Goal: Find specific page/section: Find specific page/section

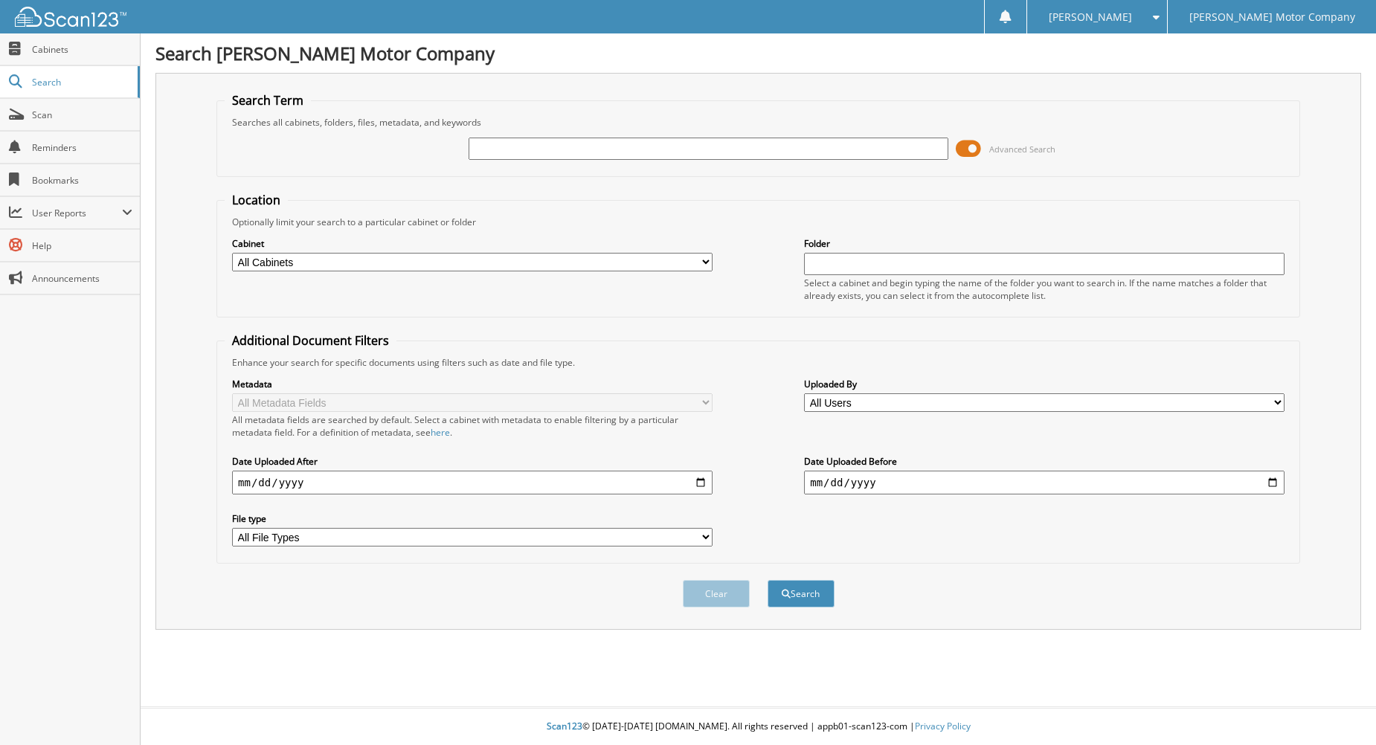
click at [544, 155] on input "text" at bounding box center [709, 149] width 481 height 22
type input "1"
type input "190104"
click at [768, 580] on button "Search" at bounding box center [801, 594] width 67 height 28
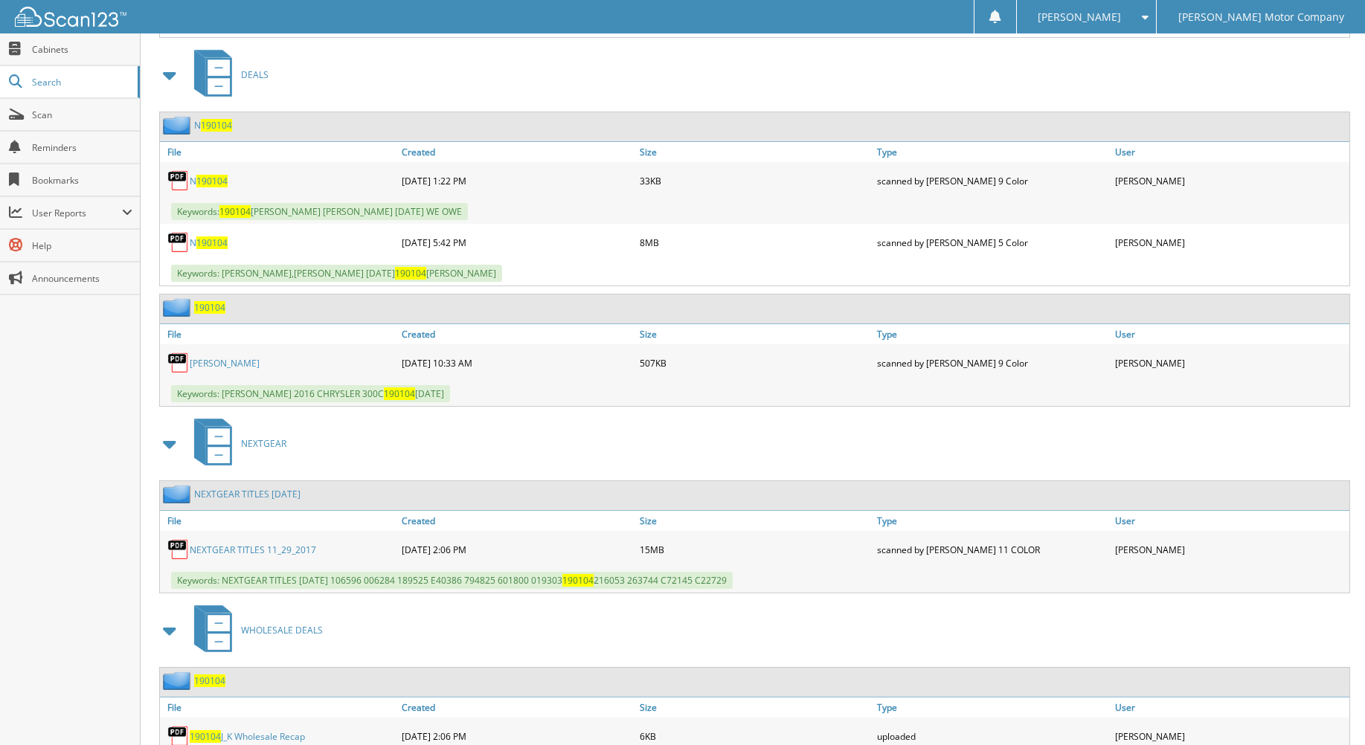
scroll to position [948, 0]
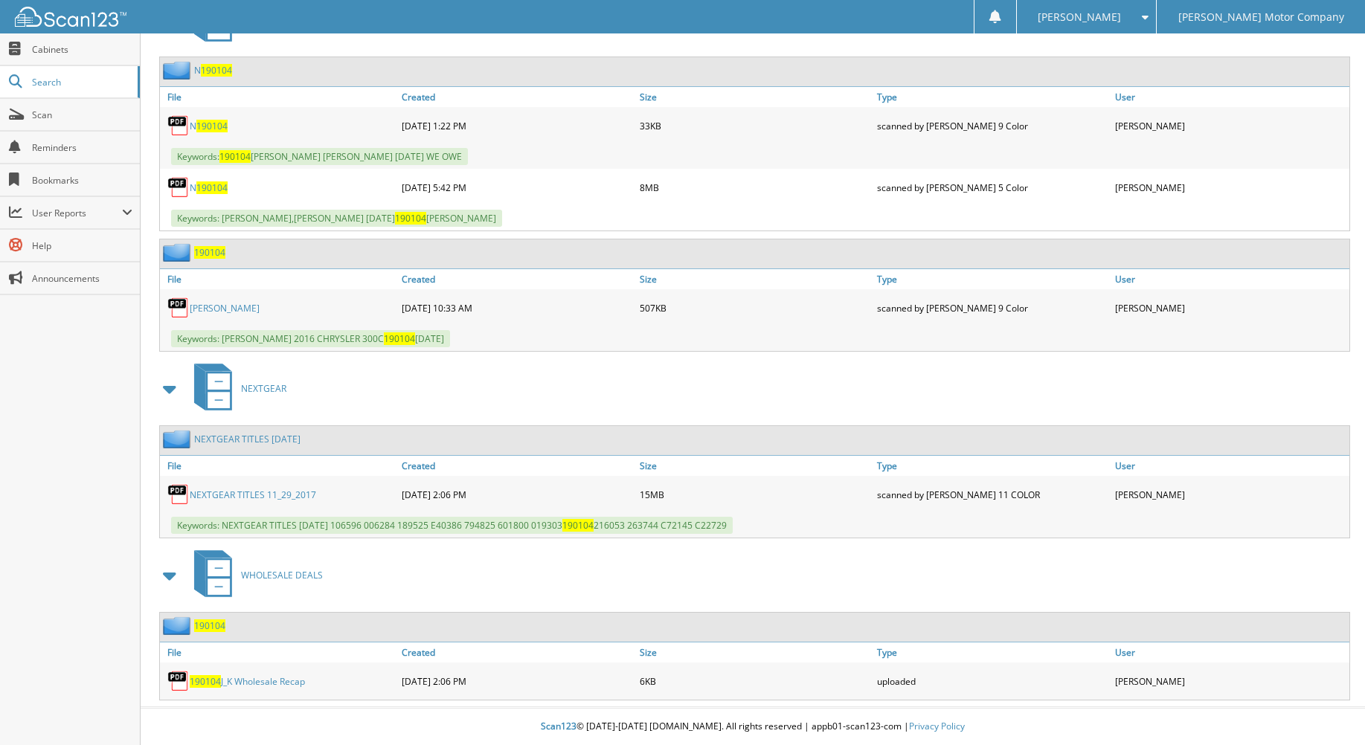
click at [216, 623] on span "190104" at bounding box center [209, 626] width 31 height 13
